Goal: Obtain resource: Download file/media

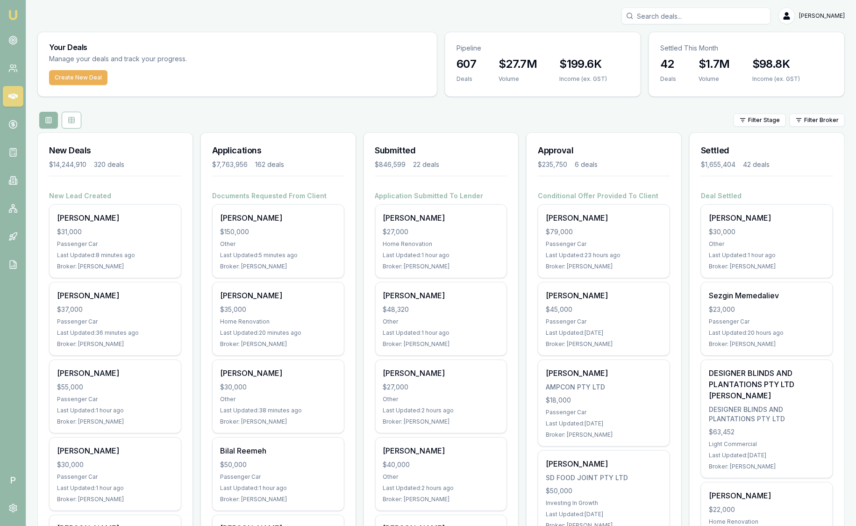
click at [812, 124] on html "Emu Broker P [PERSON_NAME] Toggle Menu Your Deals Manage your deals and track y…" at bounding box center [428, 263] width 856 height 526
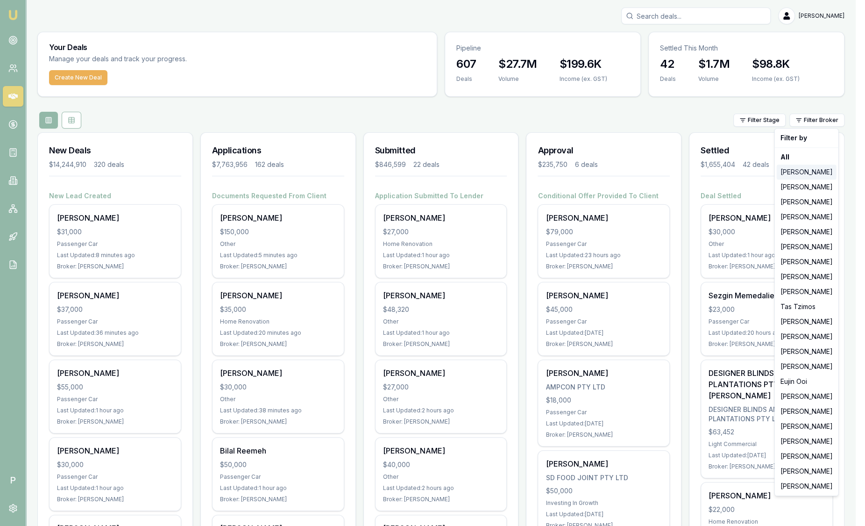
click at [803, 171] on div "[PERSON_NAME]" at bounding box center [807, 171] width 60 height 15
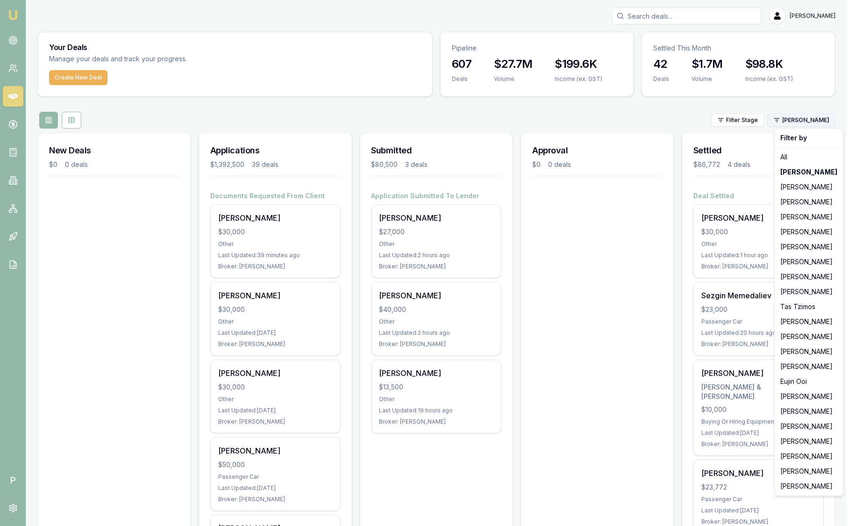
click at [802, 120] on html "Emu Broker P [PERSON_NAME] Toggle Menu Your Deals Manage your deals and track y…" at bounding box center [428, 263] width 856 height 526
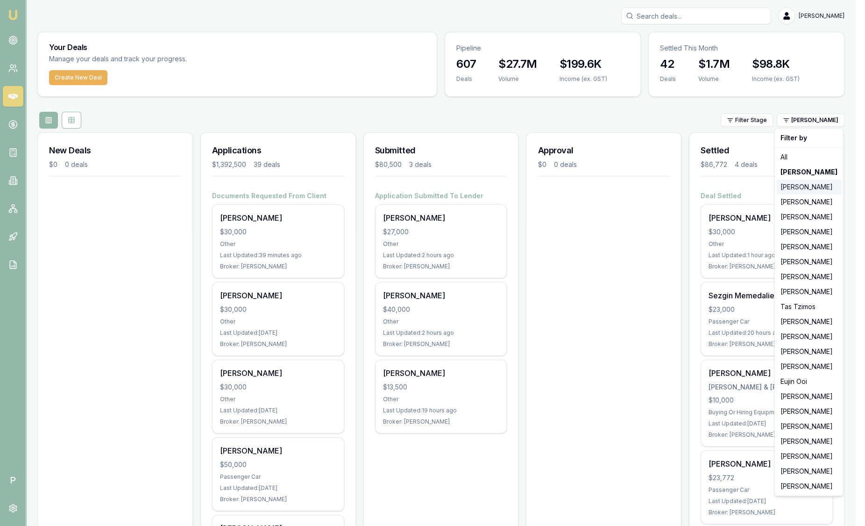
click at [810, 188] on div "[PERSON_NAME]" at bounding box center [809, 186] width 64 height 15
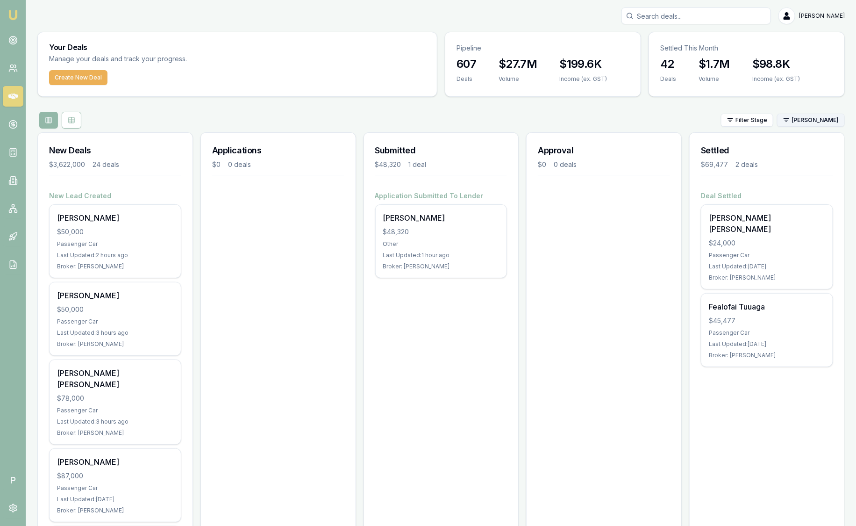
click at [804, 124] on html "Emu Broker P [PERSON_NAME] Toggle Menu Your Deals Manage your deals and track y…" at bounding box center [428, 263] width 856 height 526
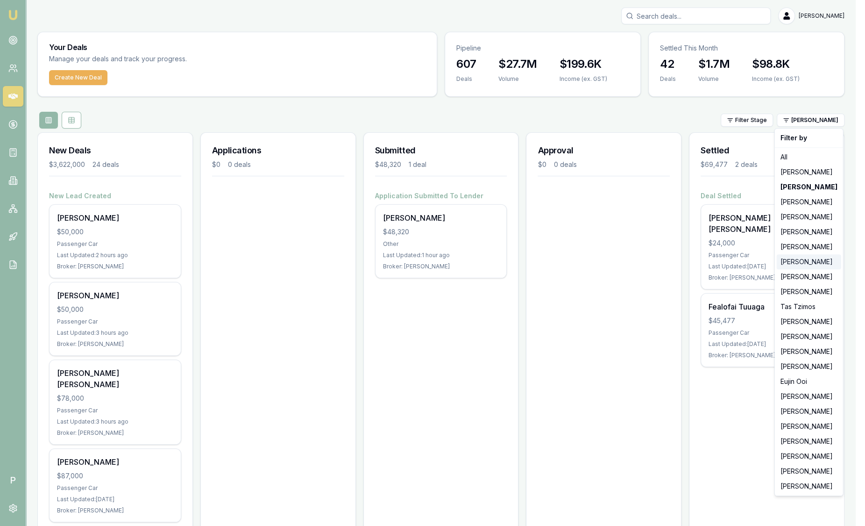
click at [809, 265] on div "[PERSON_NAME]" at bounding box center [809, 261] width 64 height 15
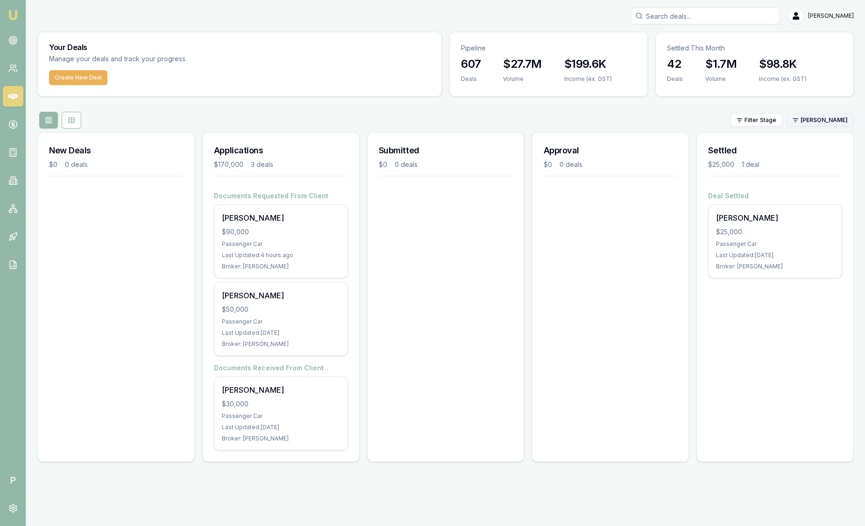
click at [823, 118] on html "Emu Broker P [PERSON_NAME] Toggle Menu Your Deals Manage your deals and track y…" at bounding box center [432, 263] width 865 height 526
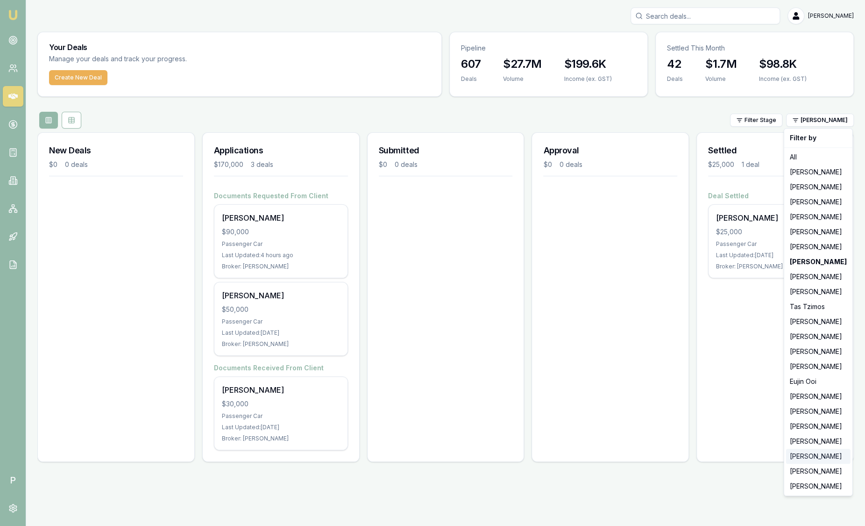
click at [817, 459] on div "[PERSON_NAME]" at bounding box center [818, 456] width 64 height 15
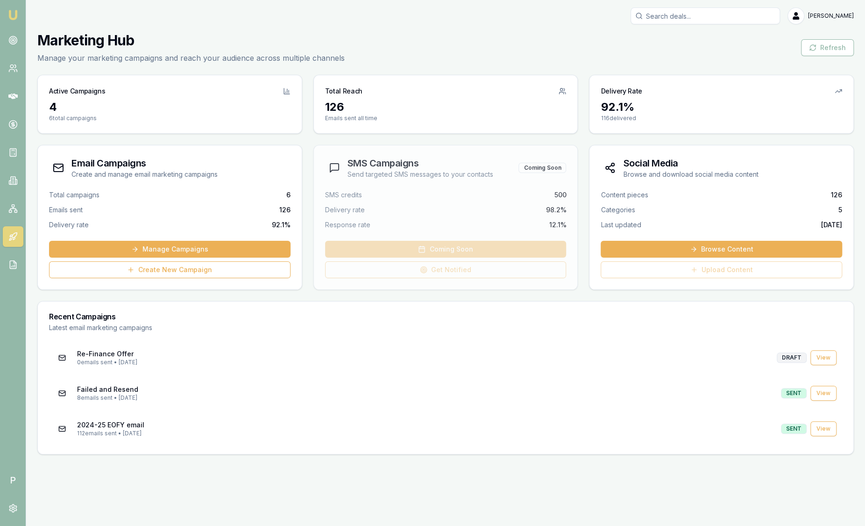
click at [14, 9] on img at bounding box center [12, 14] width 11 height 11
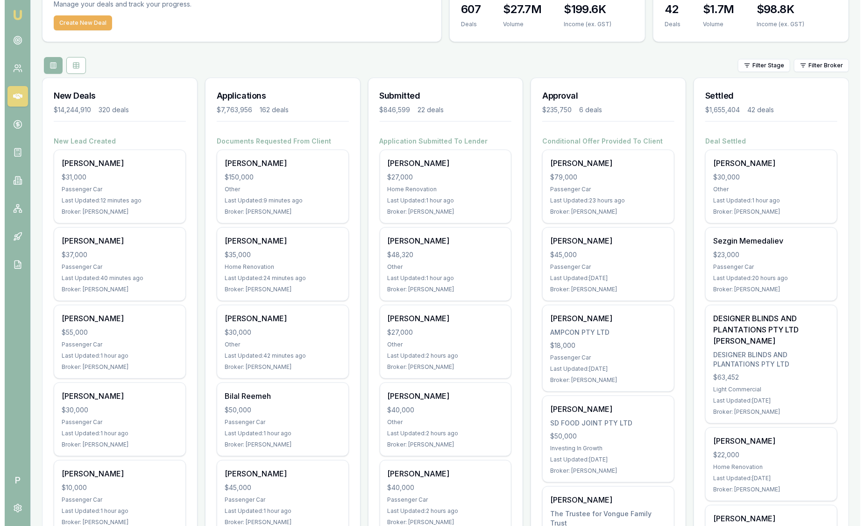
scroll to position [56, 0]
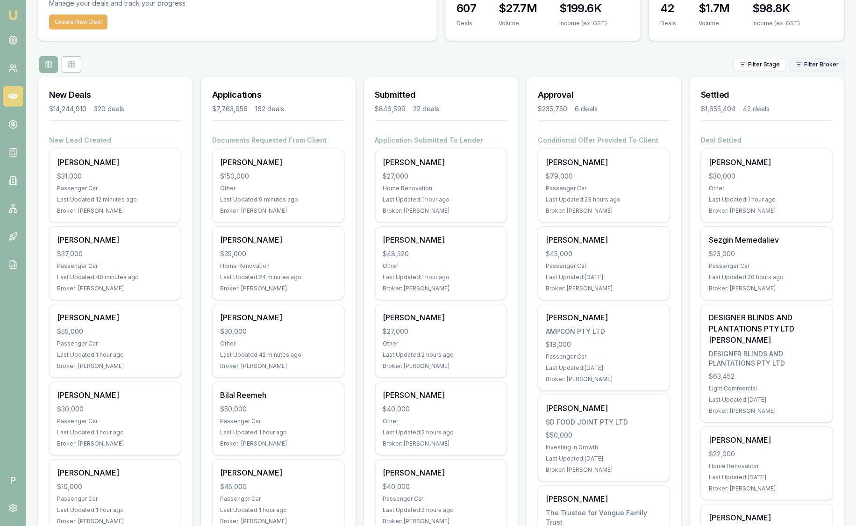
click at [824, 63] on html "Emu Broker P Sam Crouch Toggle Menu Your Deals Manage your deals and track your…" at bounding box center [428, 207] width 856 height 526
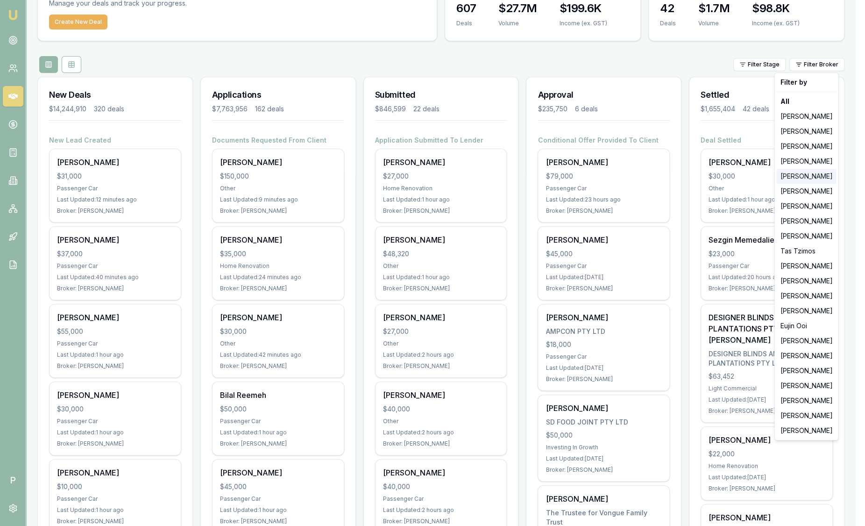
click at [804, 175] on div "[PERSON_NAME]" at bounding box center [807, 176] width 60 height 15
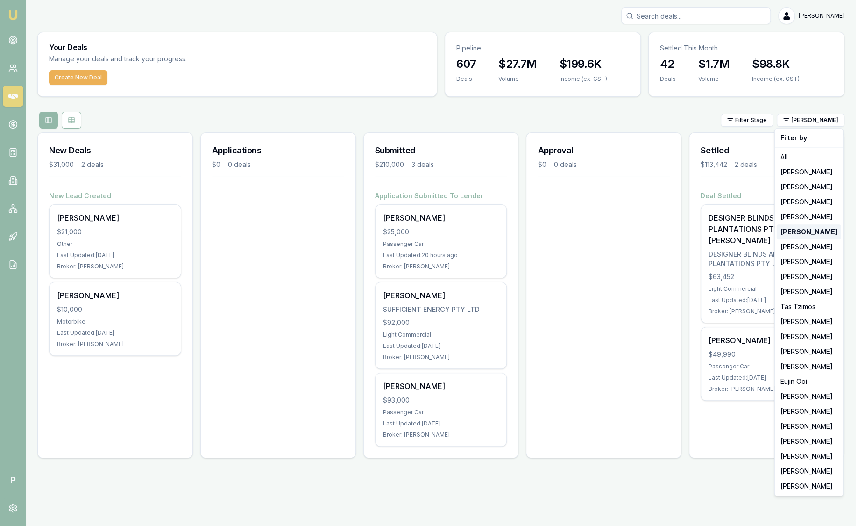
scroll to position [0, 0]
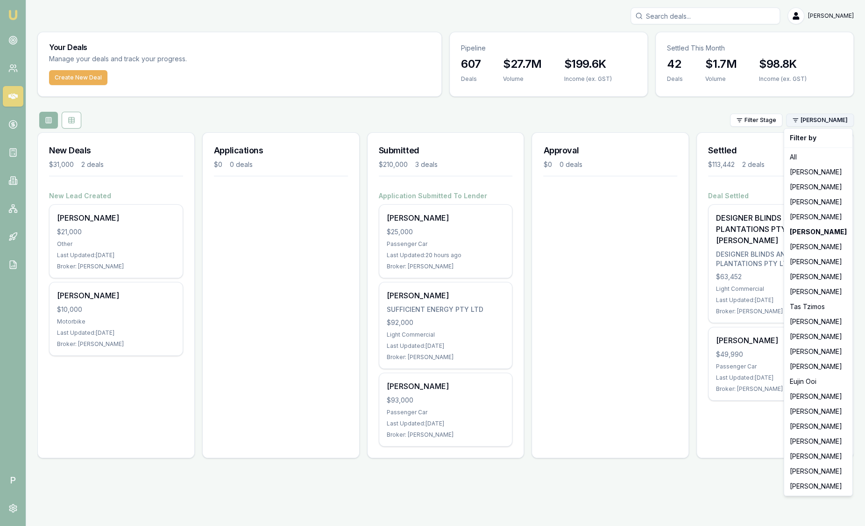
click at [821, 120] on html "Emu Broker P Sam Crouch Toggle Menu Your Deals Manage your deals and track your…" at bounding box center [432, 263] width 865 height 526
click at [821, 278] on div "[PERSON_NAME]" at bounding box center [818, 276] width 64 height 15
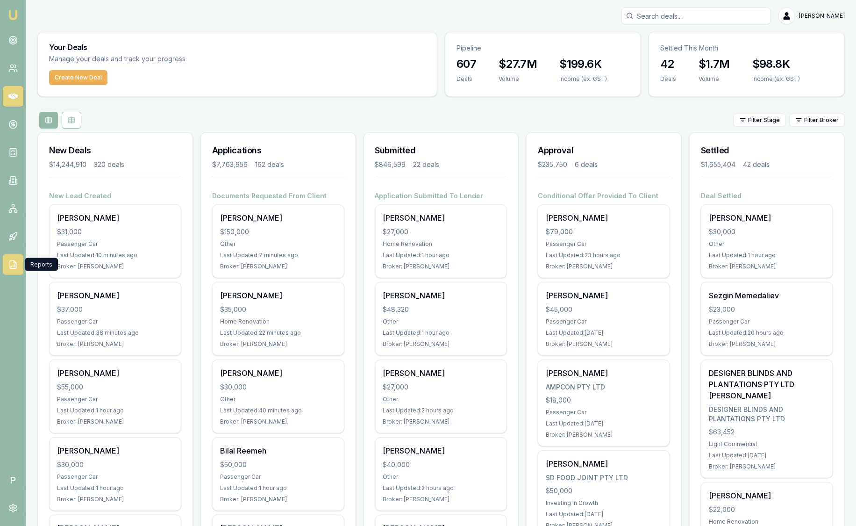
click at [8, 260] on icon at bounding box center [12, 264] width 9 height 9
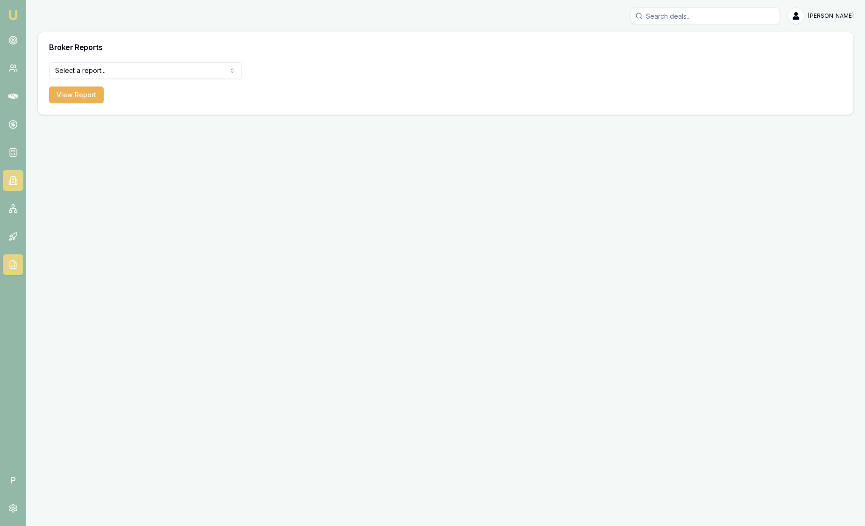
click at [12, 187] on link at bounding box center [13, 180] width 21 height 21
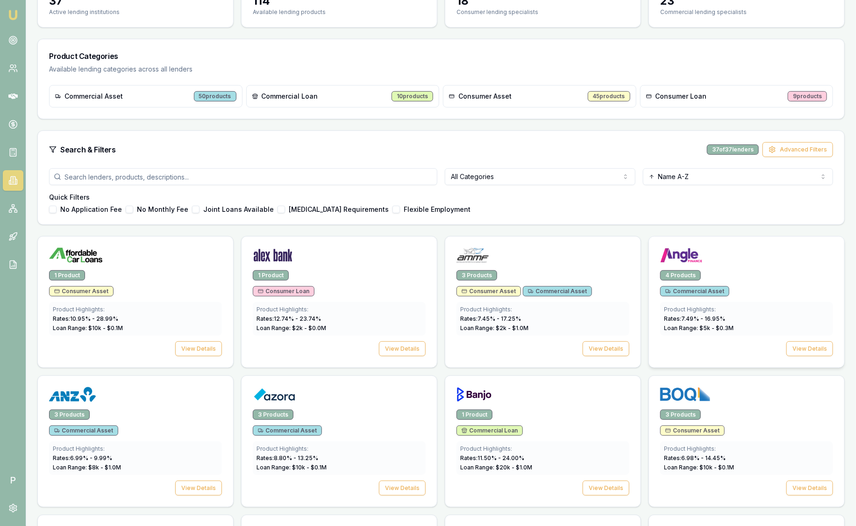
scroll to position [129, 0]
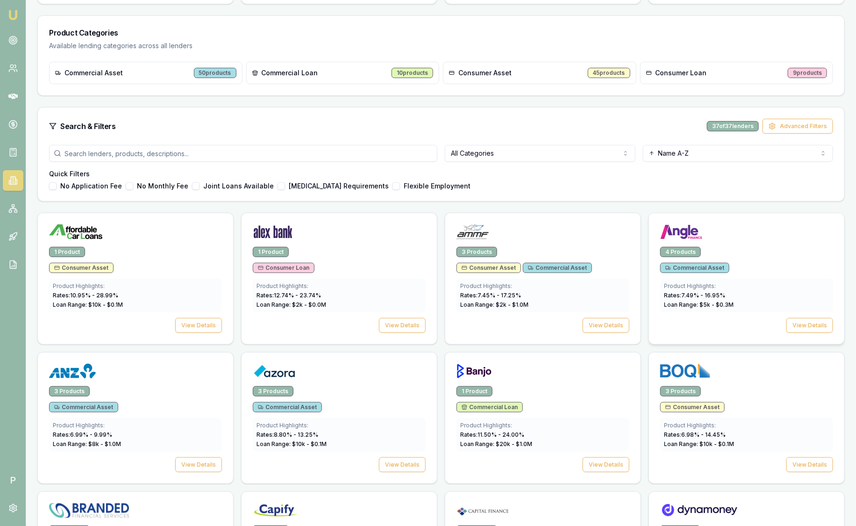
click at [747, 244] on div at bounding box center [746, 230] width 195 height 34
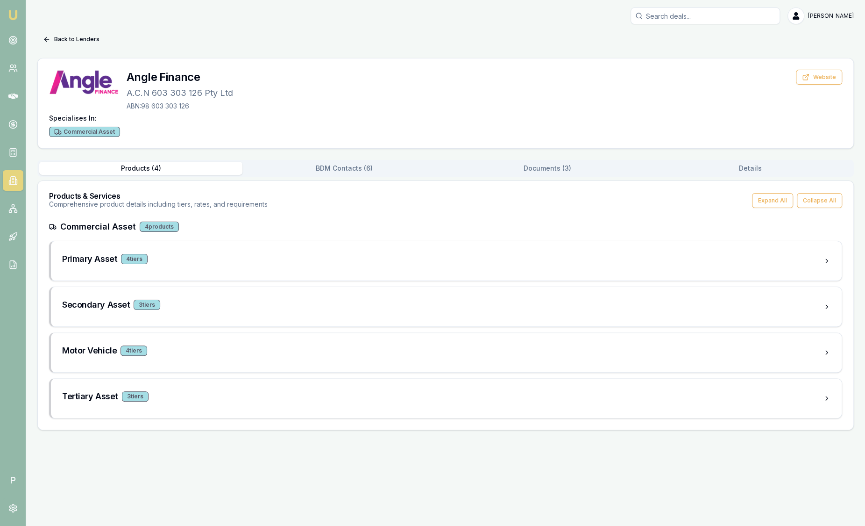
click at [565, 167] on button "Documents ( 3 )" at bounding box center [547, 168] width 203 height 13
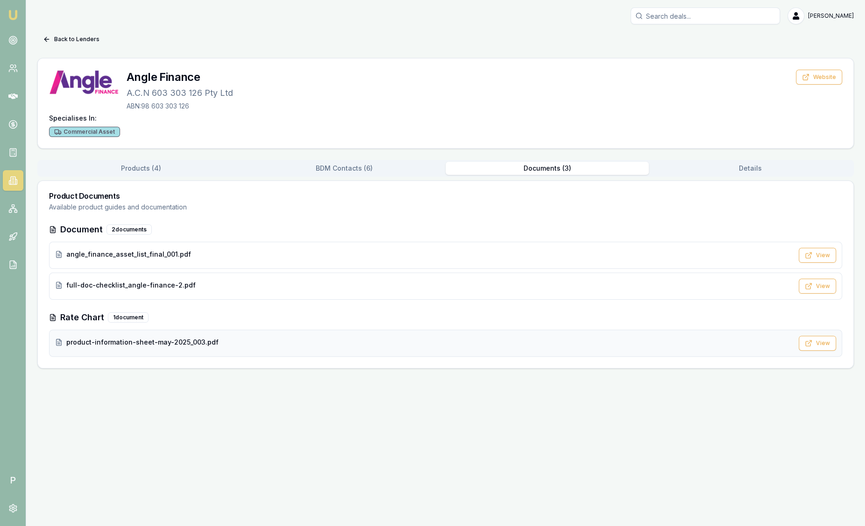
click at [284, 335] on div "product-information-sheet-may-2025_003.pdf View" at bounding box center [445, 342] width 793 height 27
